Goal: Transaction & Acquisition: Purchase product/service

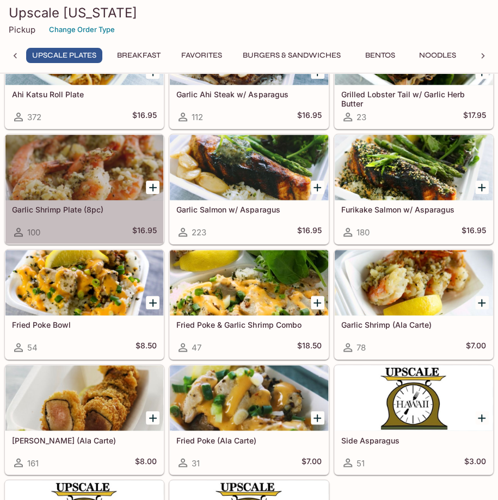
click at [72, 205] on h5 "Garlic Shrimp Plate (8pc)" at bounding box center [84, 209] width 145 height 9
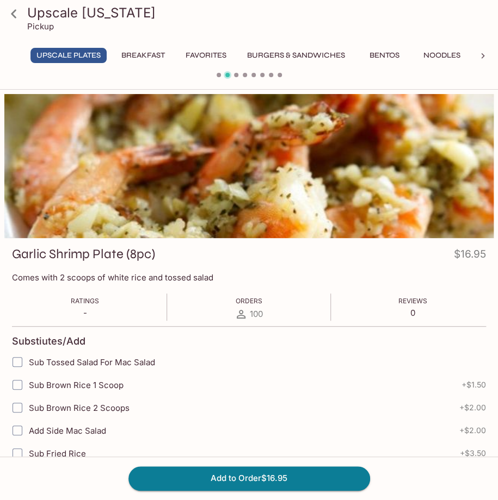
click at [395, 191] on div at bounding box center [248, 166] width 489 height 144
click at [237, 75] on span at bounding box center [236, 75] width 4 height 4
click at [227, 74] on span at bounding box center [228, 75] width 8 height 8
click at [139, 56] on button "Breakfast" at bounding box center [142, 55] width 55 height 15
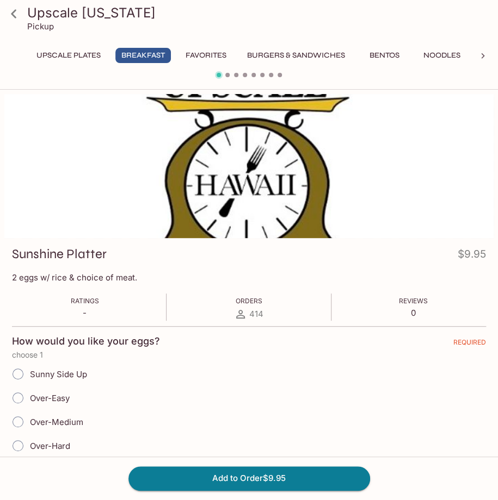
click at [82, 45] on div "Upscale [US_STATE] Pickup UPSCALE Plates Breakfast Favorites Burgers & Sandwich…" at bounding box center [249, 42] width 498 height 84
click at [14, 14] on icon at bounding box center [13, 13] width 19 height 19
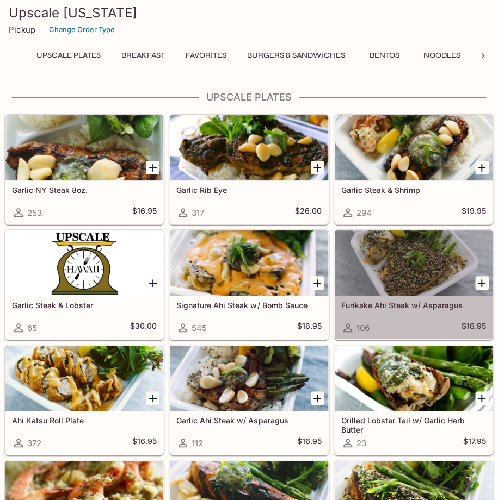
click at [388, 301] on h5 "Furikake Ahi Steak w/ Asparagus" at bounding box center [413, 305] width 145 height 9
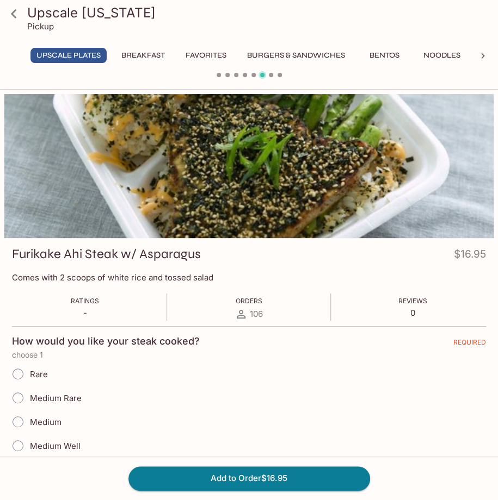
click at [13, 15] on icon at bounding box center [13, 13] width 5 height 9
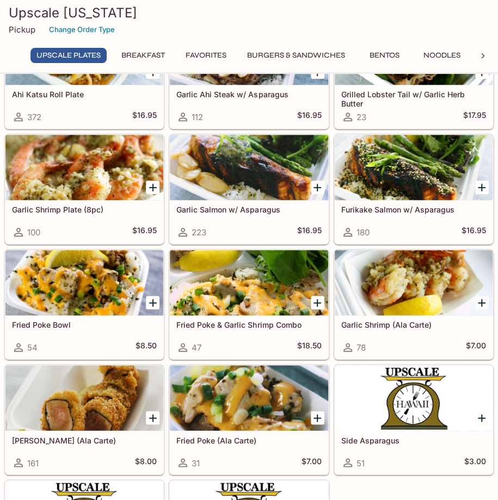
scroll to position [163, 0]
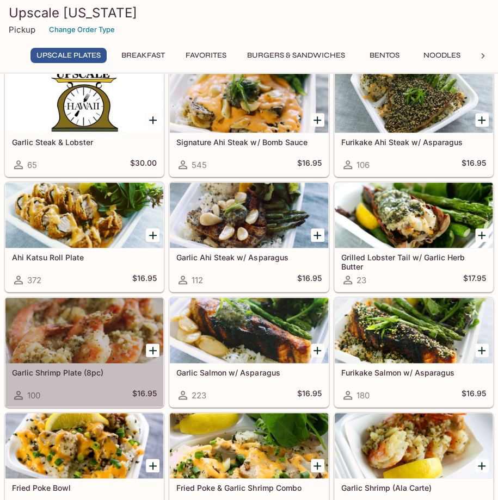
click at [61, 368] on h5 "Garlic Shrimp Plate (8pc)" at bounding box center [84, 372] width 145 height 9
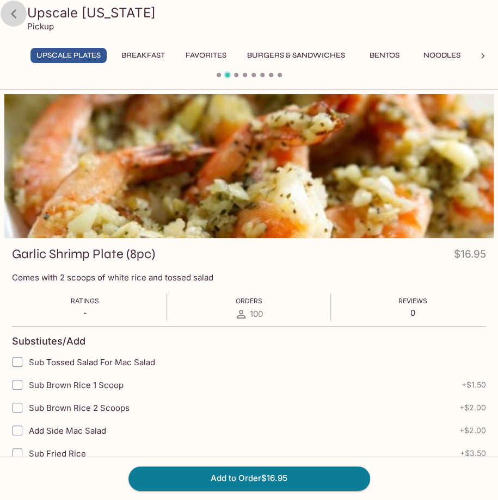
click at [18, 14] on icon at bounding box center [13, 13] width 19 height 19
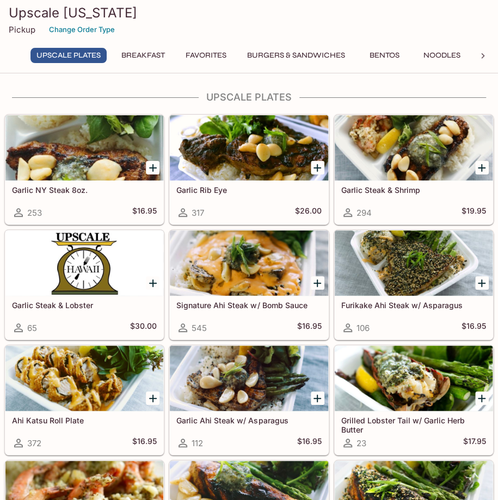
scroll to position [163, 0]
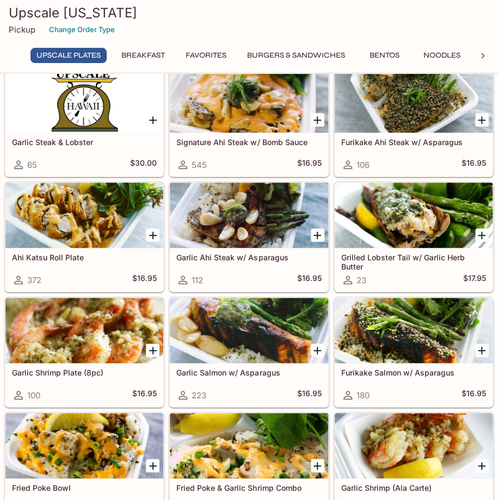
click at [59, 369] on h5 "Garlic Shrimp Plate (8pc)" at bounding box center [84, 372] width 145 height 9
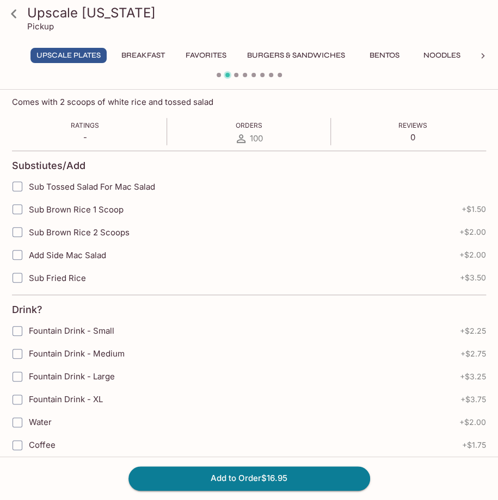
scroll to position [13, 0]
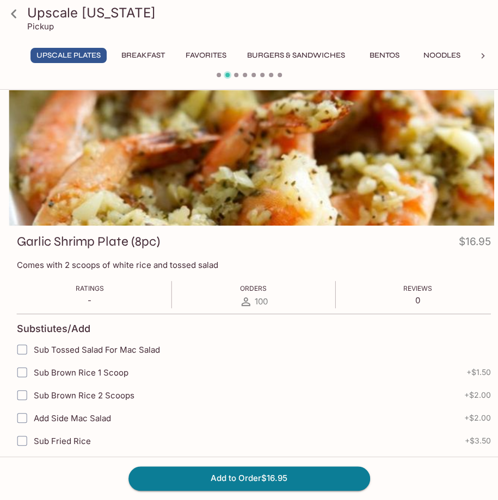
drag, startPoint x: 157, startPoint y: 349, endPoint x: 185, endPoint y: 351, distance: 28.4
click at [187, 351] on label "Sub Tossed Salad For Mac Salad" at bounding box center [198, 349] width 375 height 23
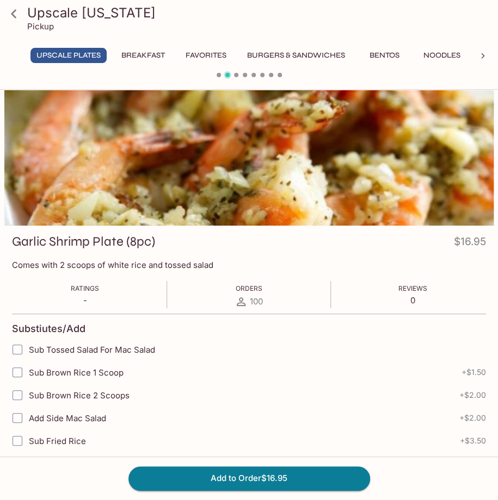
click at [38, 350] on span "Sub Tossed Salad For Mac Salad" at bounding box center [92, 350] width 126 height 10
click at [28, 350] on input "Sub Tossed Salad For Mac Salad" at bounding box center [18, 350] width 22 height 22
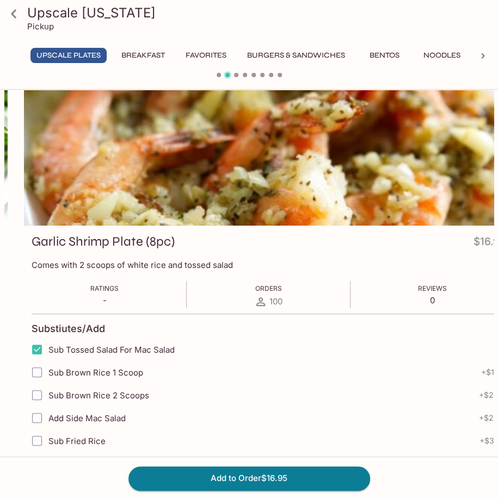
click at [58, 352] on span "Sub Tossed Salad For Mac Salad" at bounding box center [111, 350] width 126 height 10
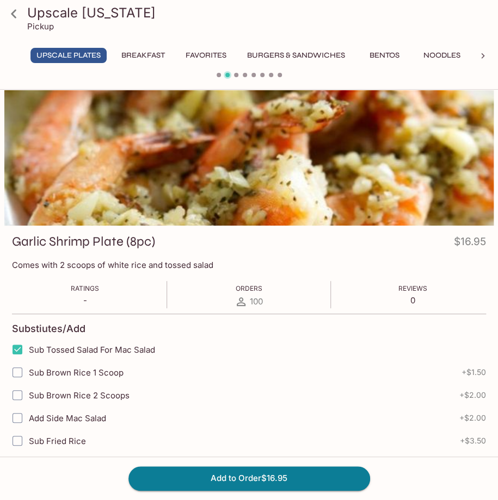
click at [29, 345] on span "Sub Tossed Salad For Mac Salad" at bounding box center [92, 350] width 126 height 10
click at [28, 345] on input "Sub Tossed Salad For Mac Salad" at bounding box center [18, 350] width 22 height 22
checkbox input "false"
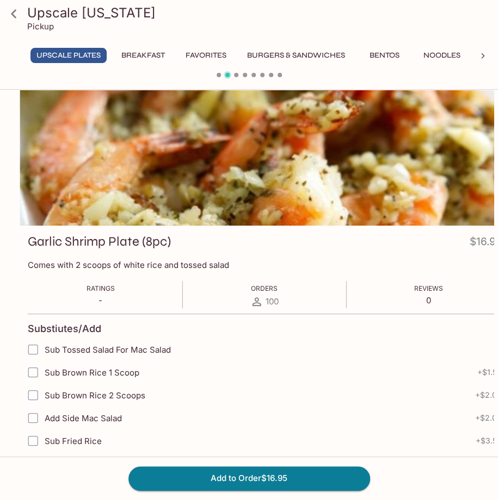
click at [47, 347] on span "Sub Tossed Salad For Mac Salad" at bounding box center [108, 350] width 126 height 10
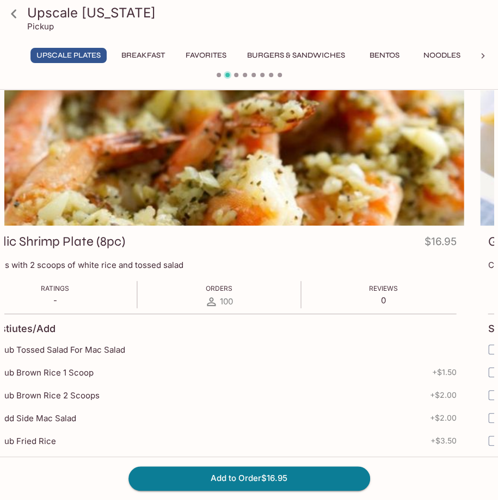
click at [117, 349] on span "Sub Tossed Salad For Mac Salad" at bounding box center [62, 350] width 126 height 10
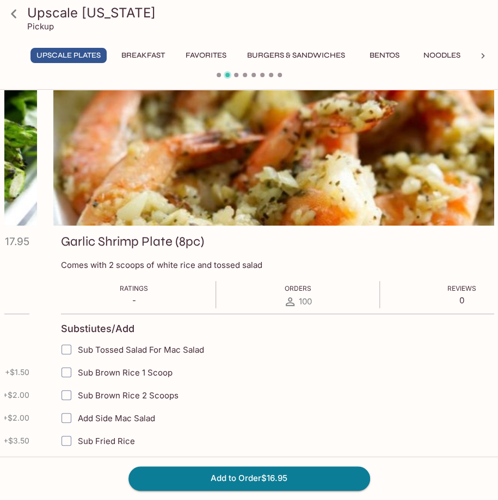
drag, startPoint x: 169, startPoint y: 348, endPoint x: 223, endPoint y: 349, distance: 53.9
click at [223, 349] on label "Sub Tossed Salad For Mac Salad" at bounding box center [242, 349] width 375 height 23
